Goal: Information Seeking & Learning: Check status

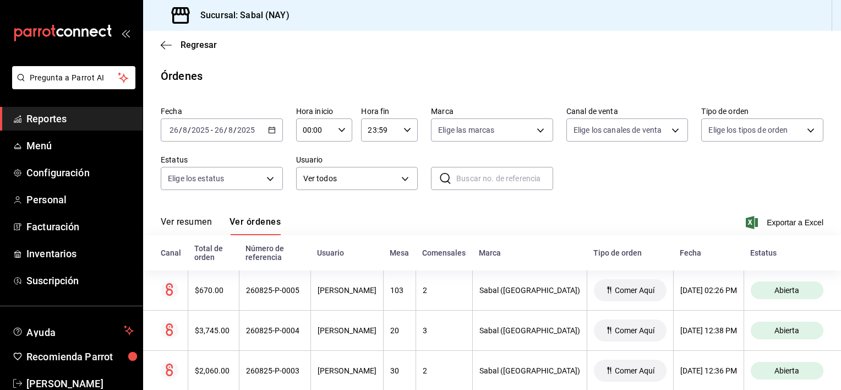
scroll to position [103, 0]
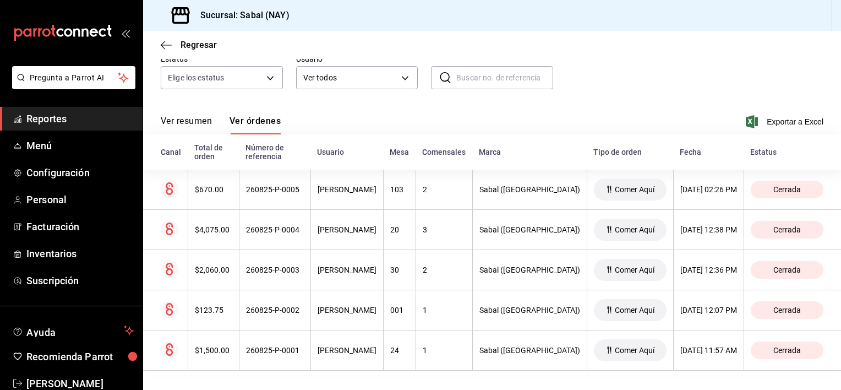
scroll to position [103, 0]
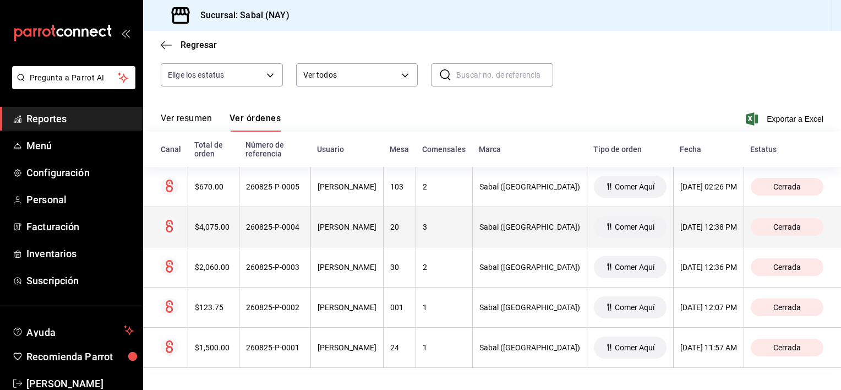
click at [222, 226] on div "$4,075.00" at bounding box center [213, 226] width 37 height 9
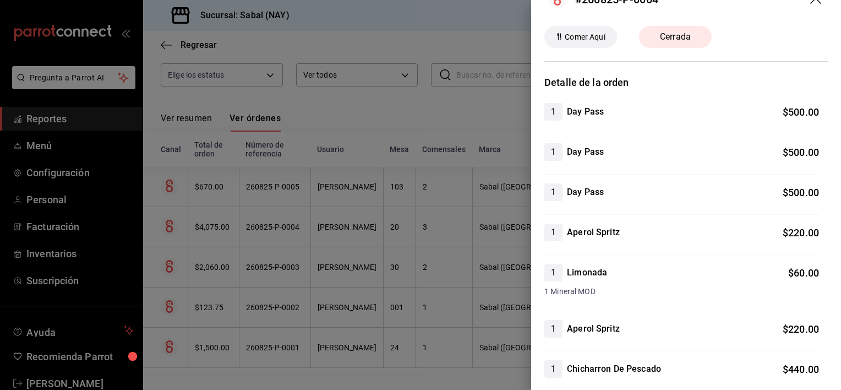
scroll to position [0, 0]
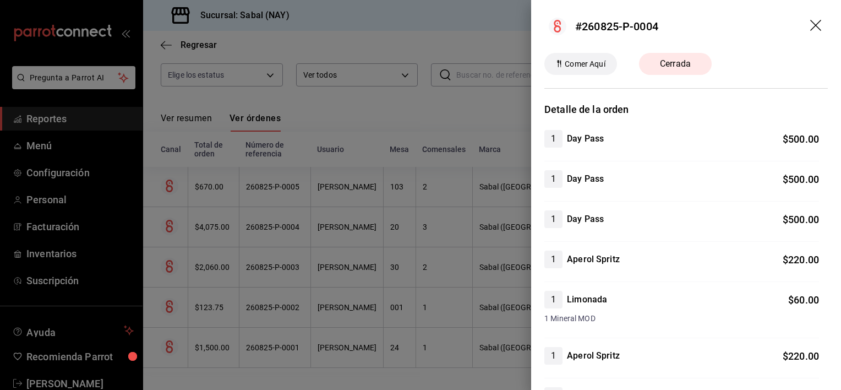
click at [794, 22] on header "#260825-P-0004" at bounding box center [686, 26] width 310 height 53
click at [801, 20] on header "#260825-P-0004" at bounding box center [686, 26] width 310 height 53
click at [810, 24] on icon "drag" at bounding box center [816, 26] width 13 height 13
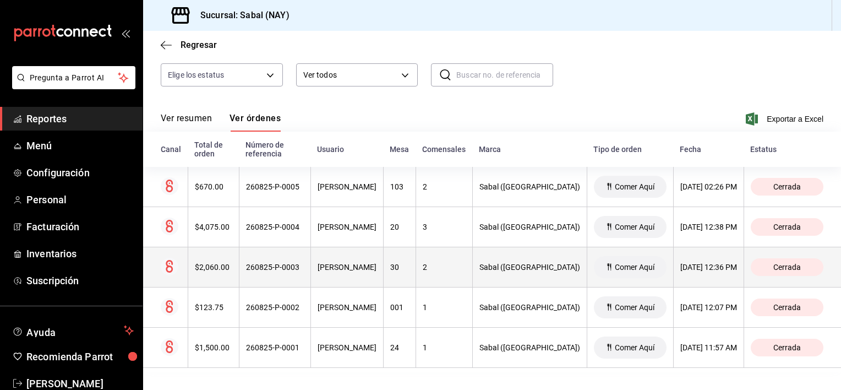
click at [304, 269] on div "260825-P-0003" at bounding box center [275, 266] width 58 height 9
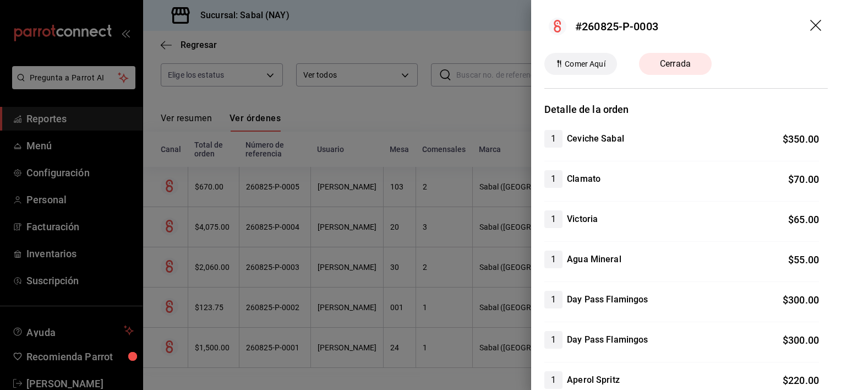
click at [810, 22] on icon "drag" at bounding box center [816, 26] width 13 height 13
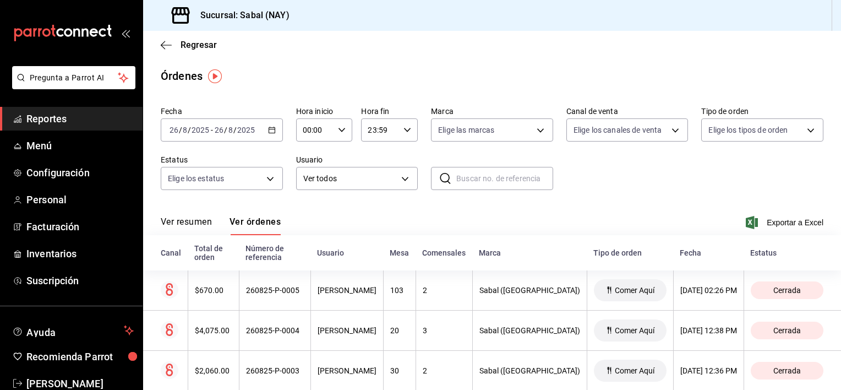
scroll to position [103, 0]
